Goal: Task Accomplishment & Management: Manage account settings

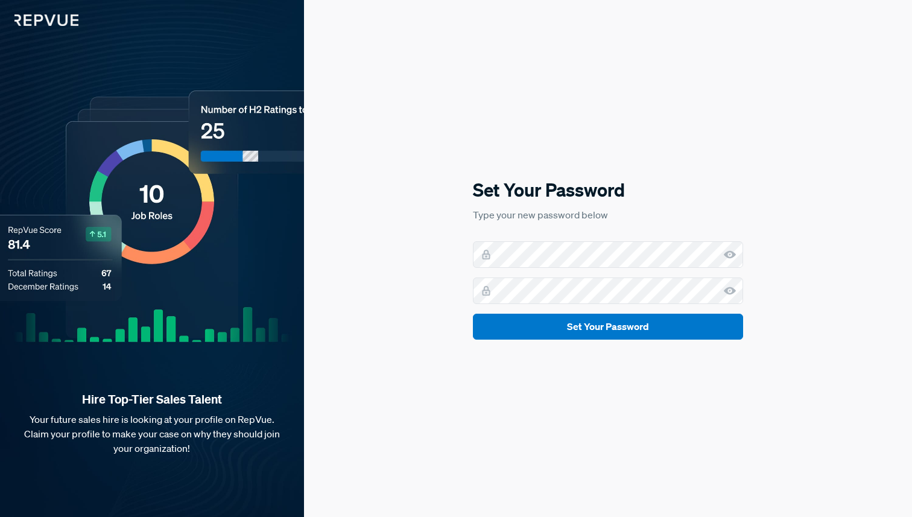
click at [731, 255] on icon at bounding box center [730, 254] width 12 height 12
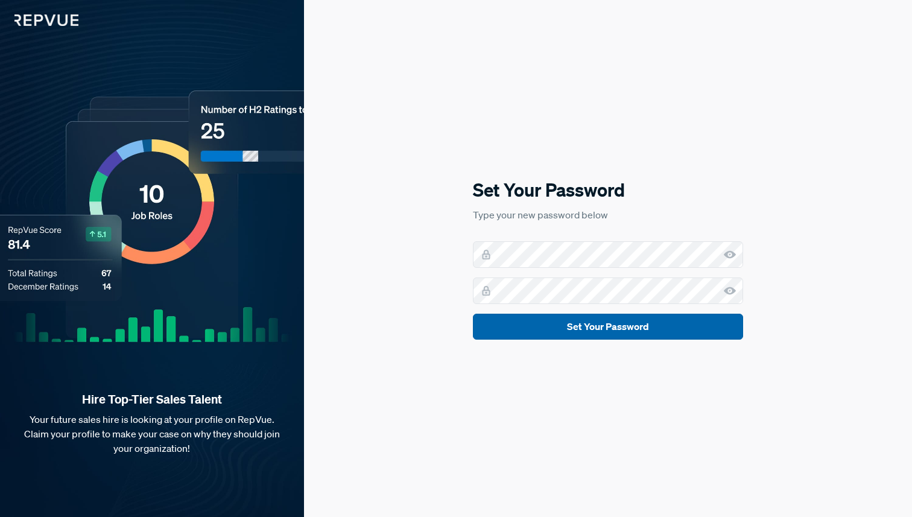
click at [656, 331] on button "Set Your Password" at bounding box center [608, 327] width 270 height 26
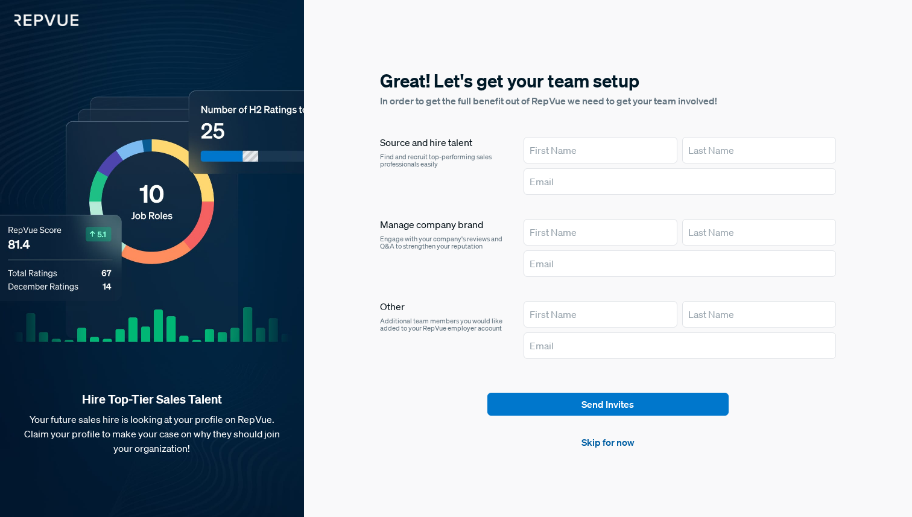
click at [618, 443] on link "Skip for now" at bounding box center [607, 442] width 53 height 14
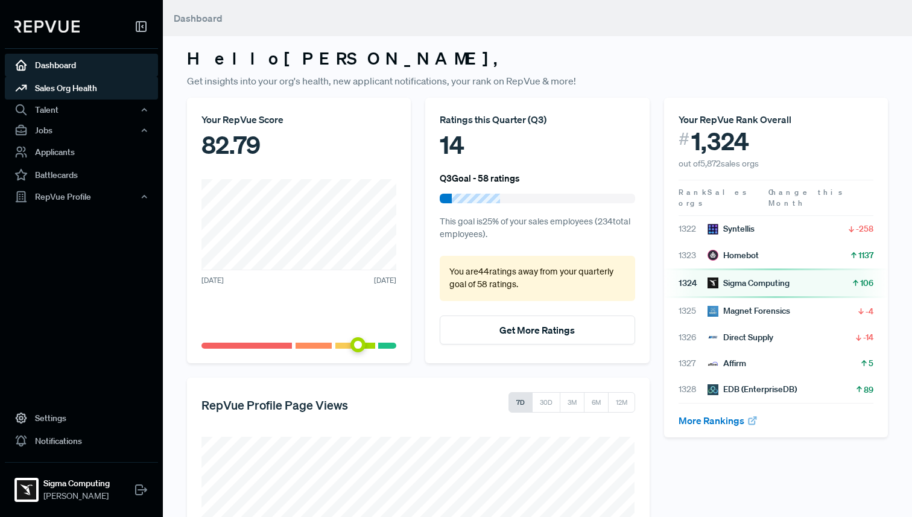
click at [95, 91] on link "Sales Org Health" at bounding box center [81, 88] width 153 height 23
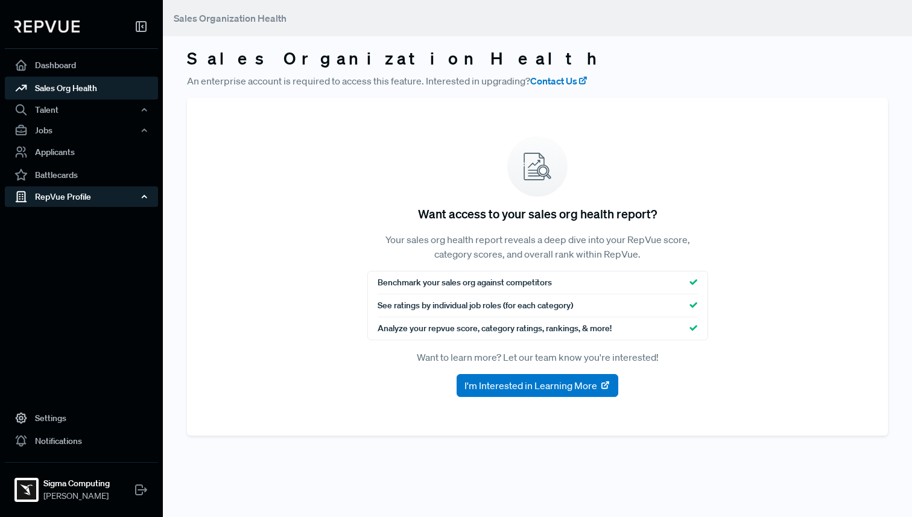
click at [73, 192] on div "RepVue Profile" at bounding box center [81, 196] width 153 height 21
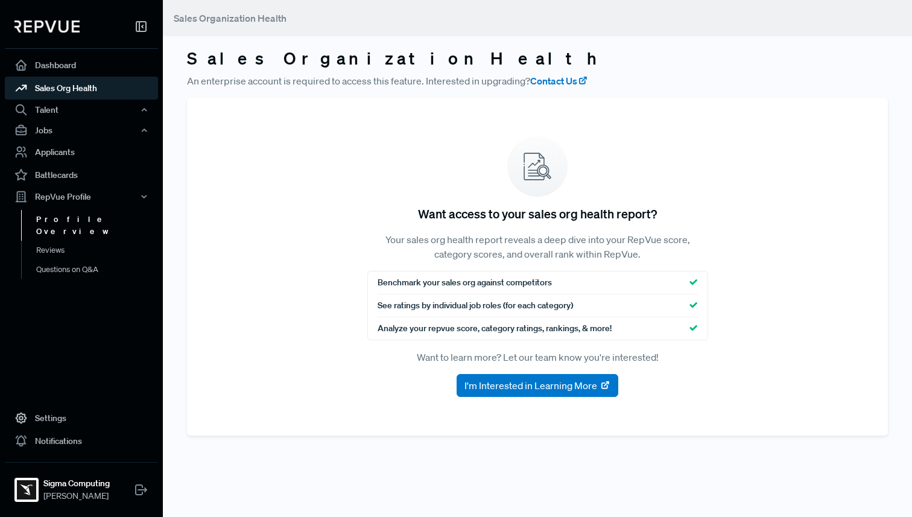
click at [62, 212] on link "Profile Overview" at bounding box center [97, 225] width 153 height 31
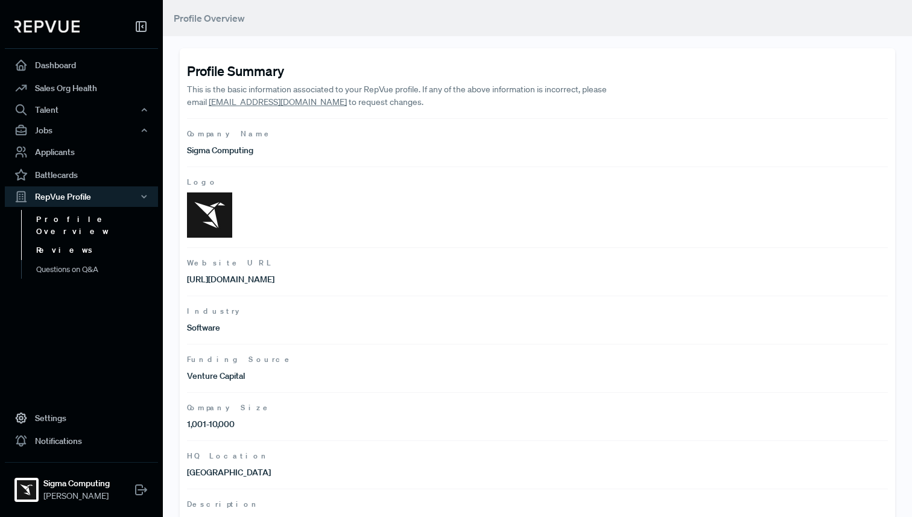
click at [59, 241] on link "Reviews" at bounding box center [97, 250] width 153 height 19
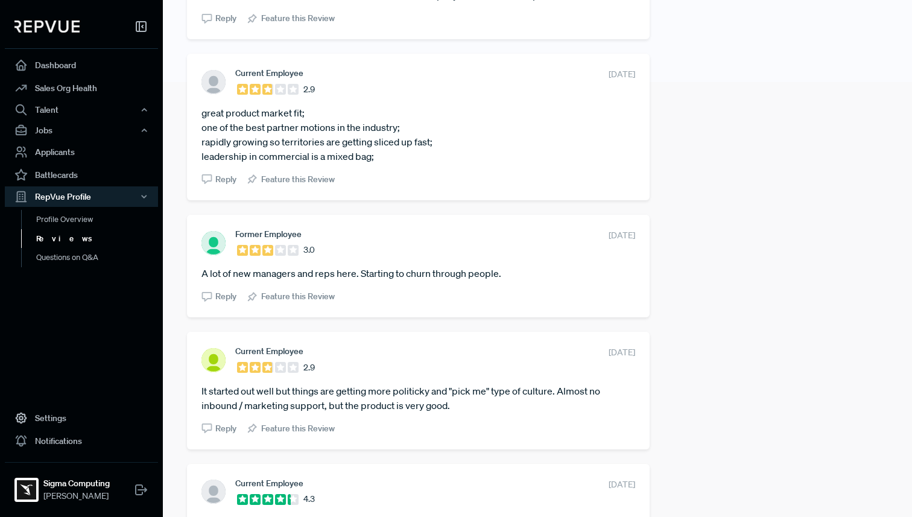
scroll to position [454, 0]
